Goal: Information Seeking & Learning: Find specific fact

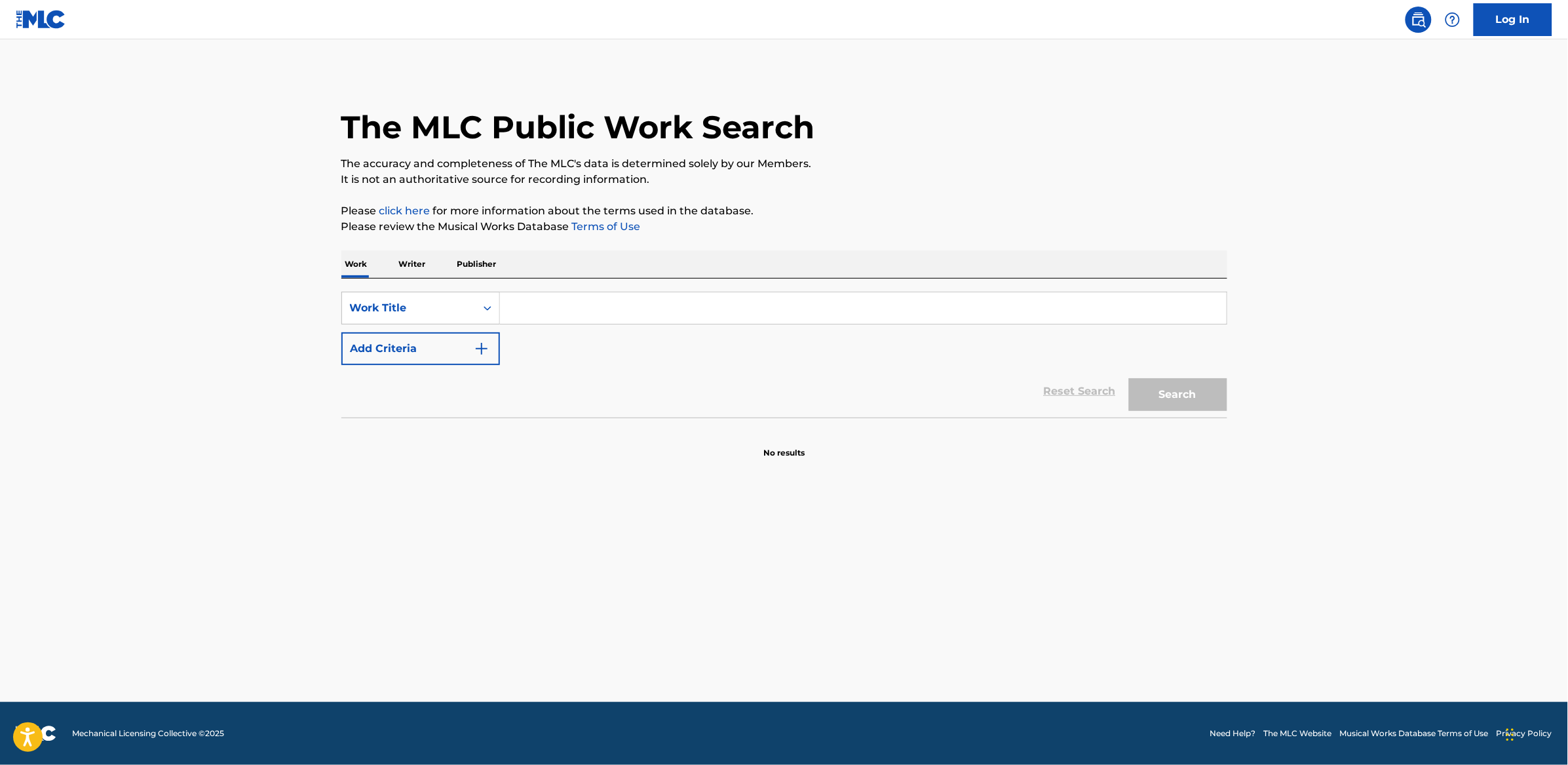
click at [605, 320] on input "Search Form" at bounding box center [863, 308] width 727 height 31
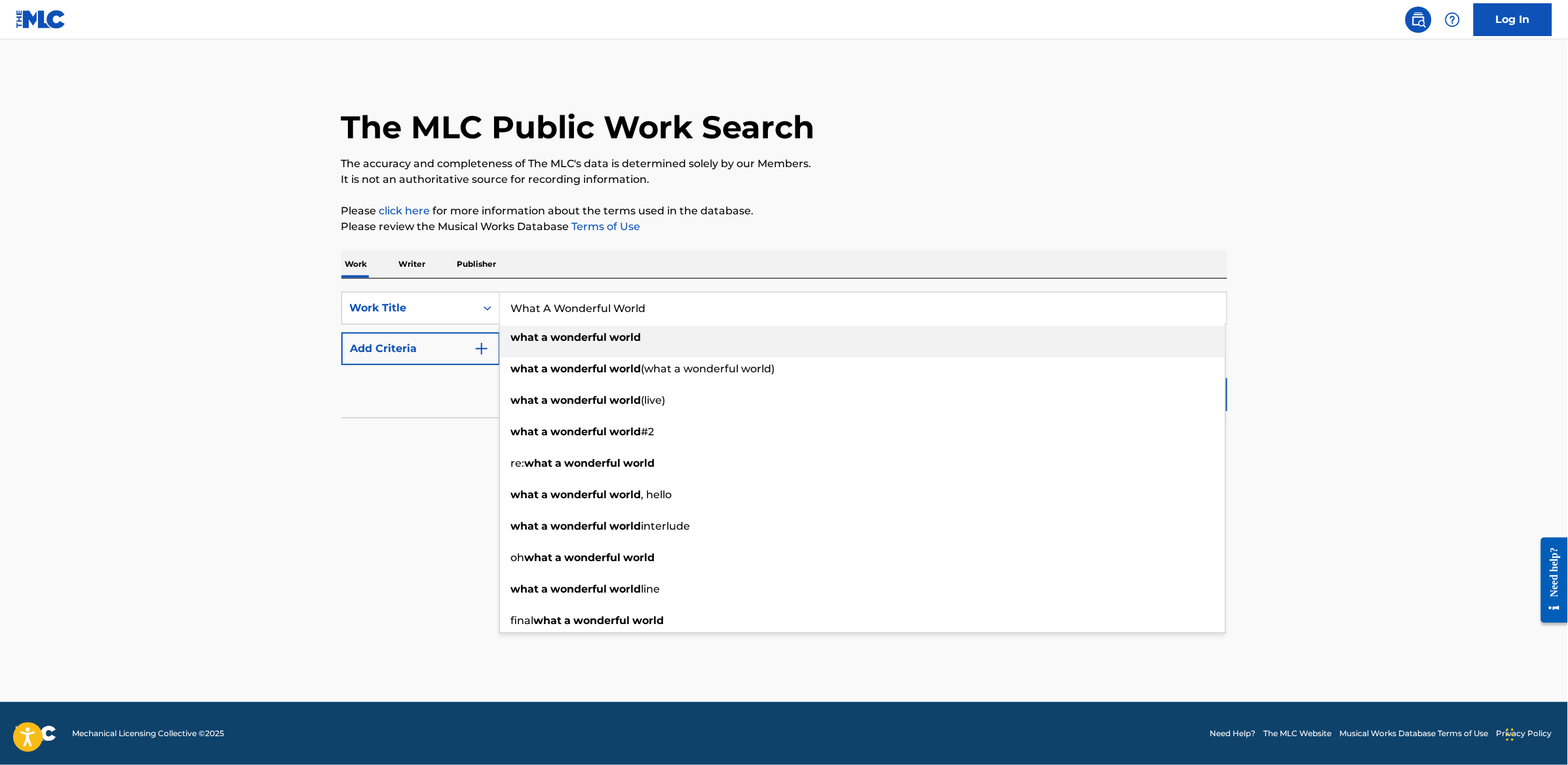
type input "What A Wonderful World"
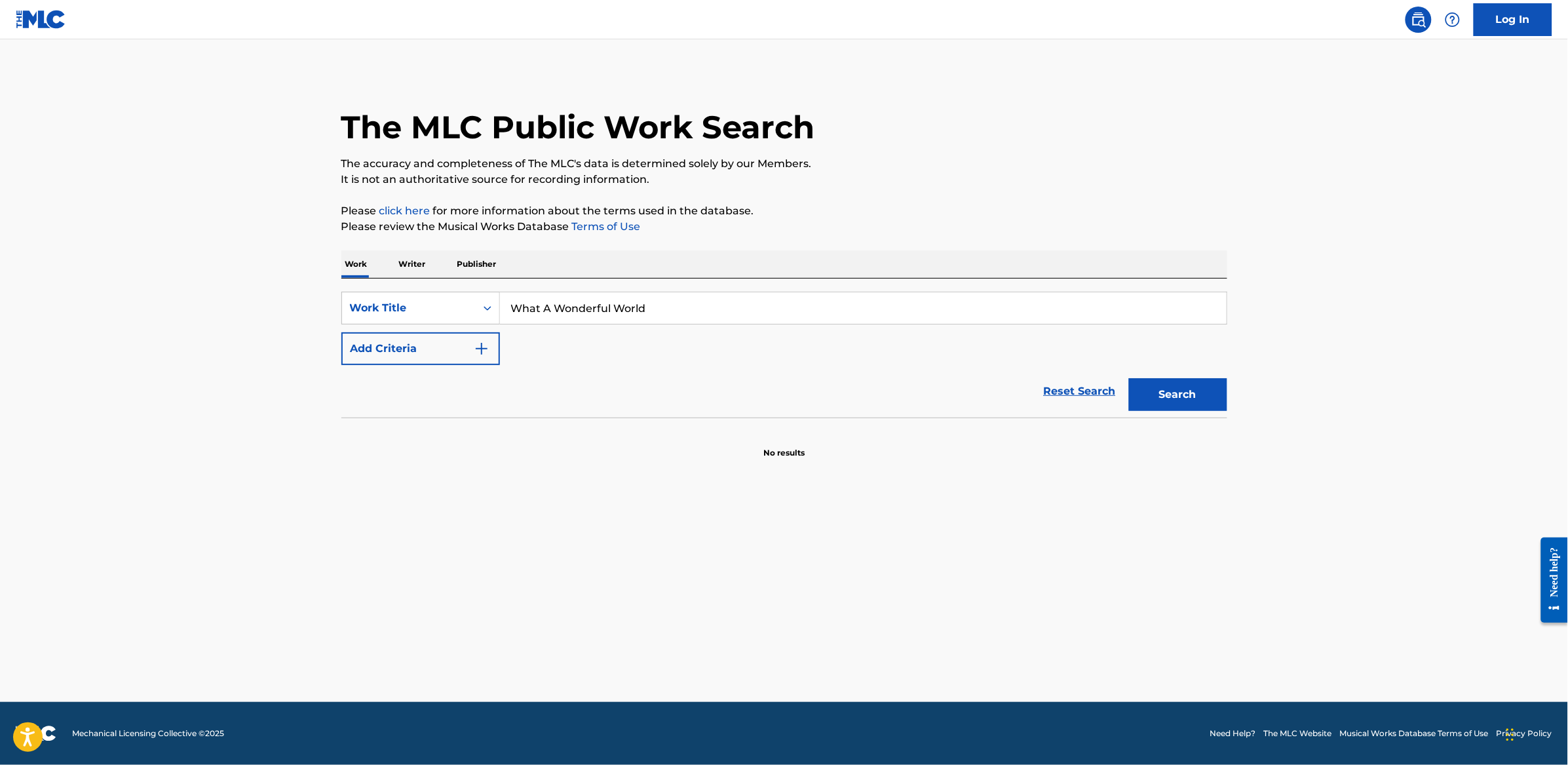
click at [842, 245] on div "The MLC Public Work Search The accuracy and completeness of The MLC's data is d…" at bounding box center [784, 265] width 917 height 386
click at [393, 363] on button "Add Criteria" at bounding box center [421, 348] width 159 height 32
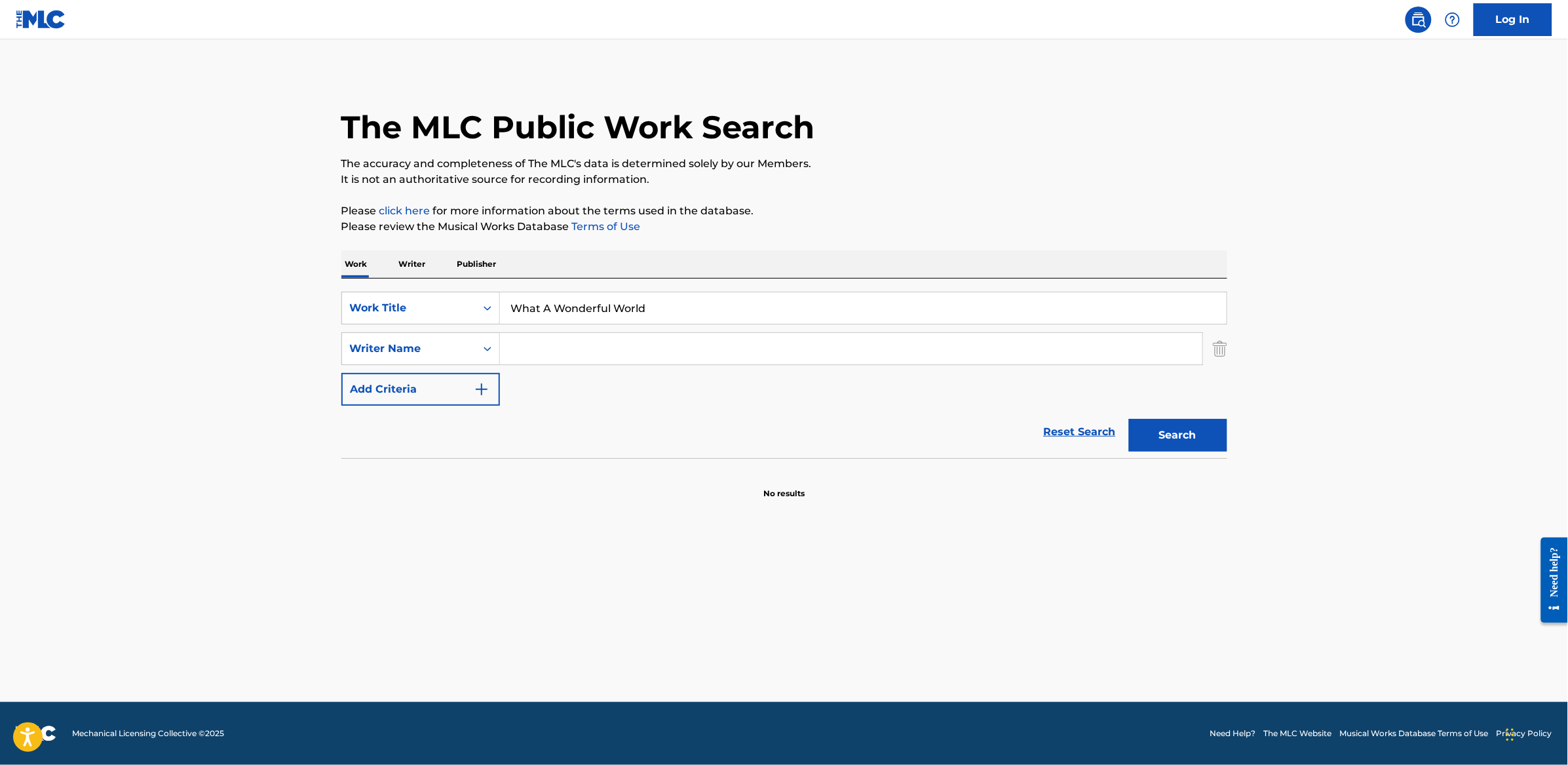
click at [580, 354] on input "Search Form" at bounding box center [852, 348] width 703 height 31
type input "[PERSON_NAME]"
click at [1129, 419] on button "Search" at bounding box center [1178, 434] width 98 height 32
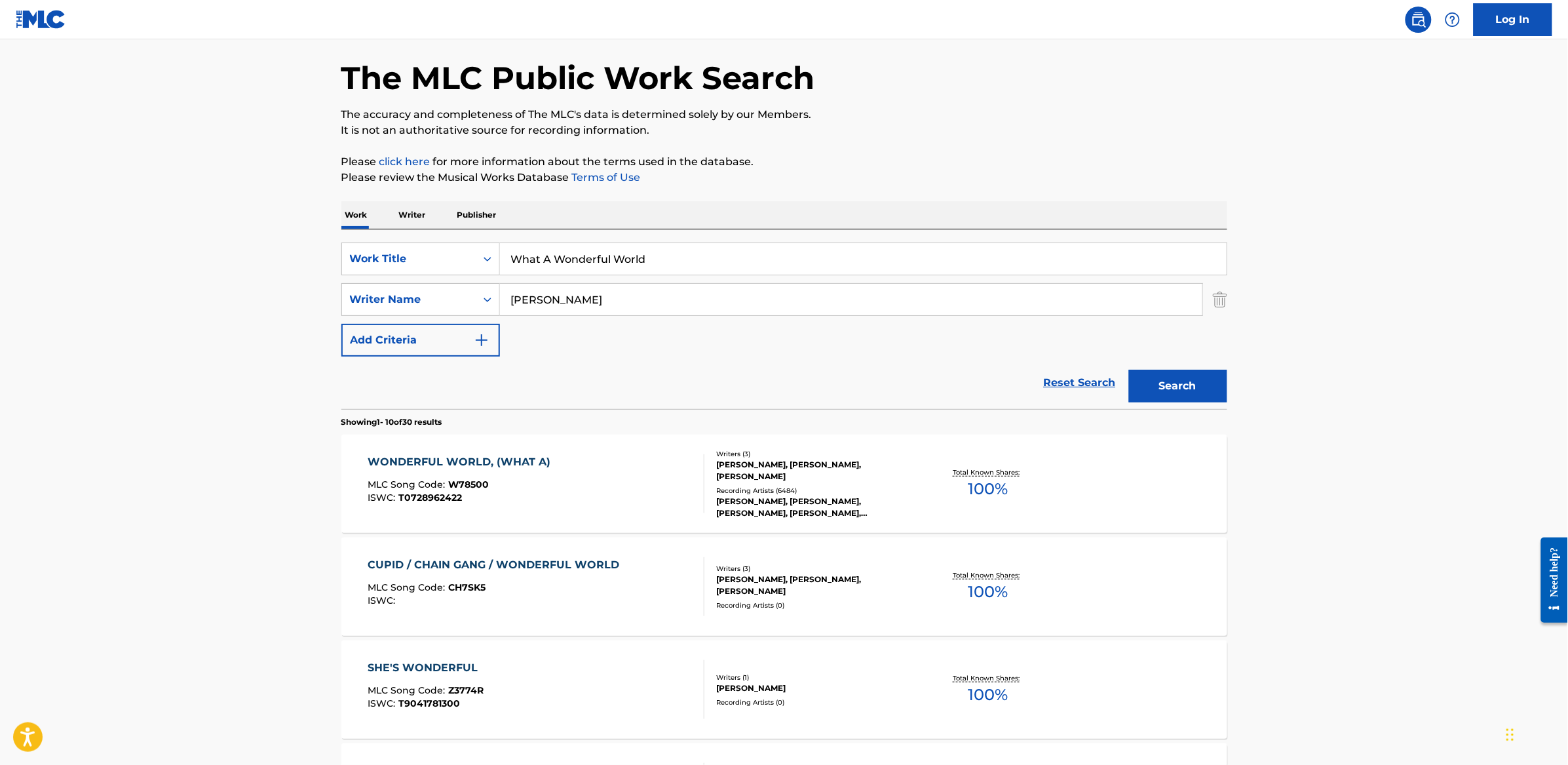
scroll to position [62, 0]
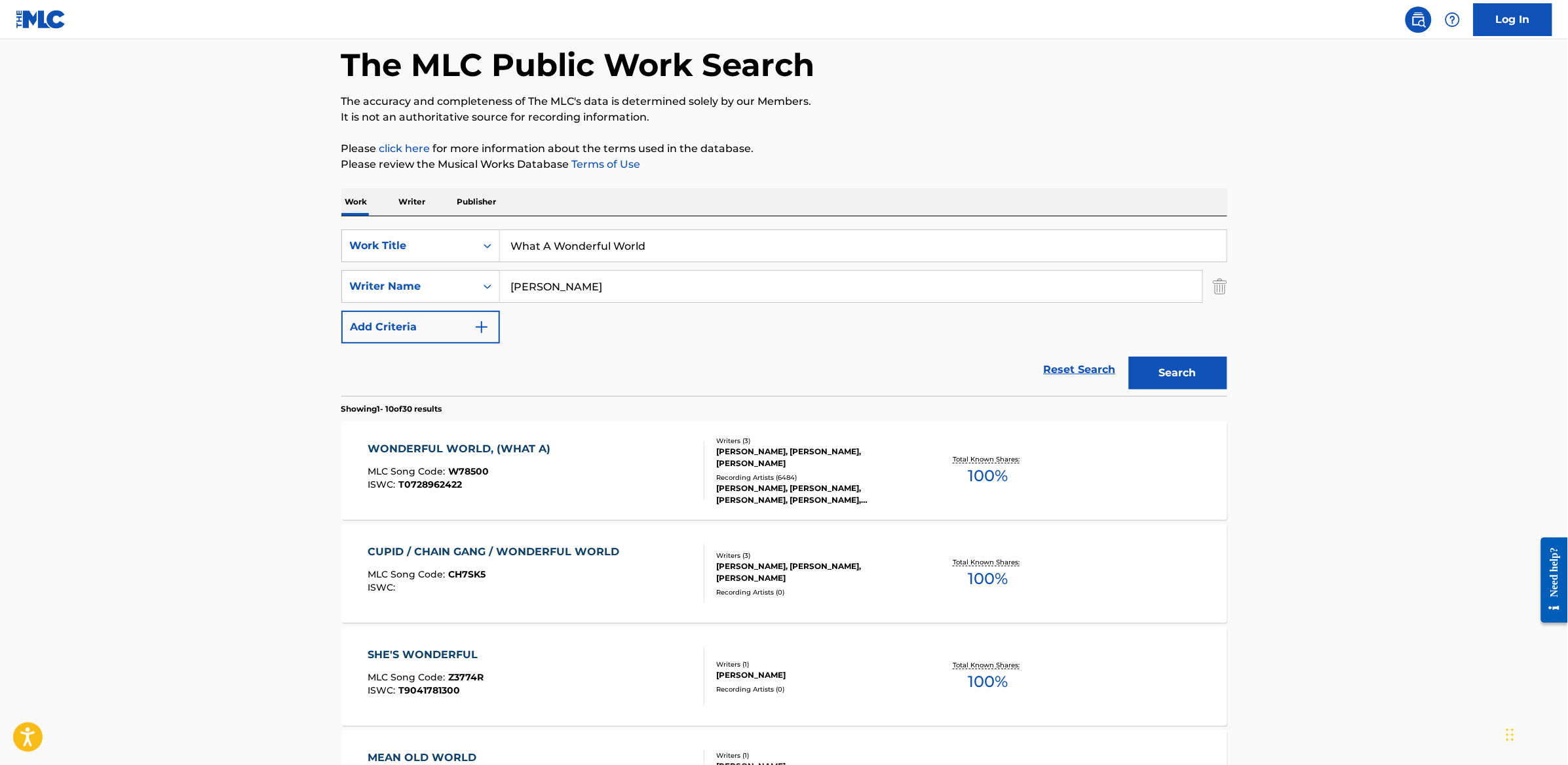
click at [633, 463] on div "WONDERFUL WORLD, (WHAT A) MLC Song Code : W78500 ISWC : T0728962422" at bounding box center [536, 471] width 337 height 59
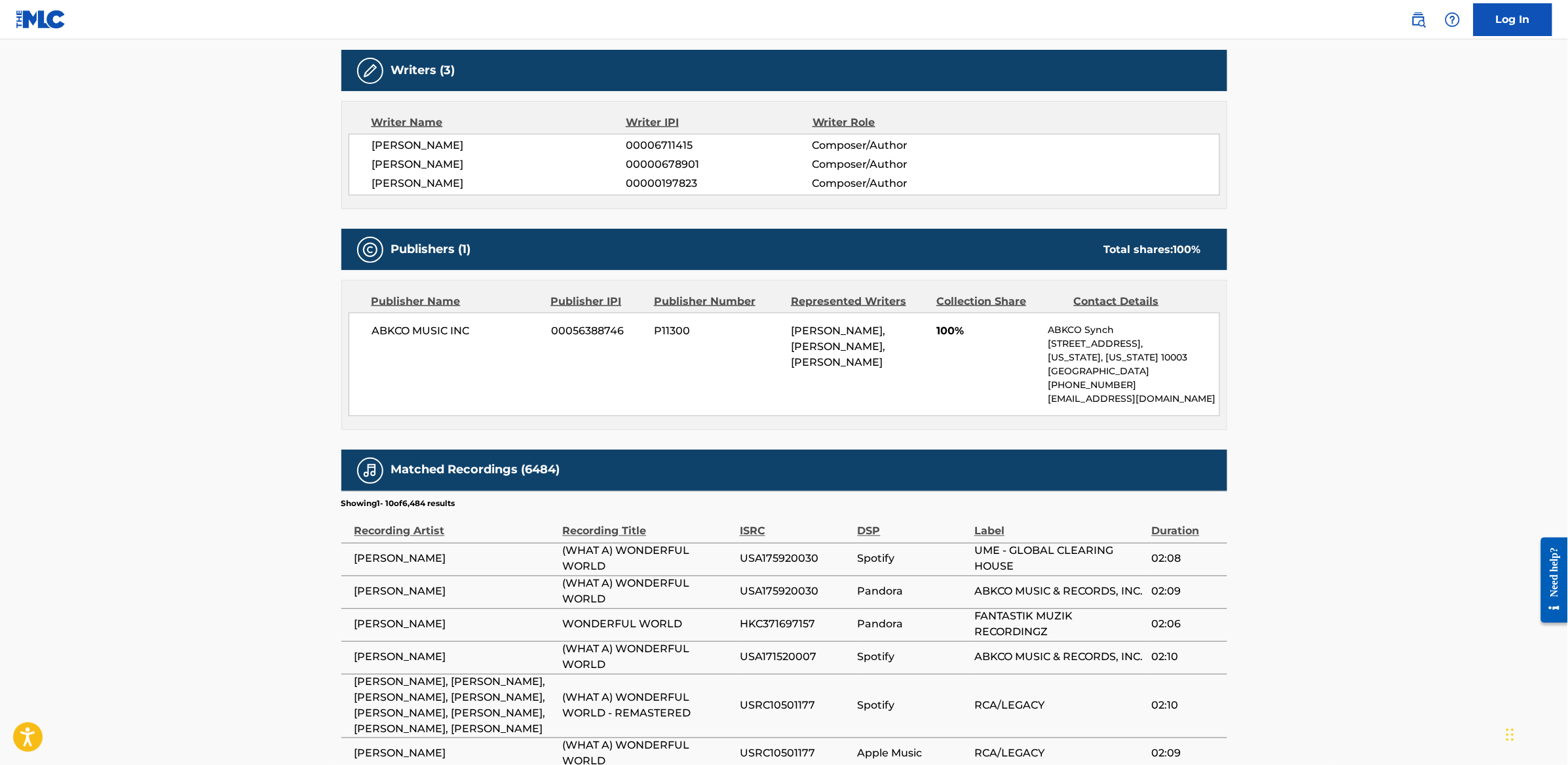
scroll to position [597, 0]
